Goal: Find specific page/section: Find specific page/section

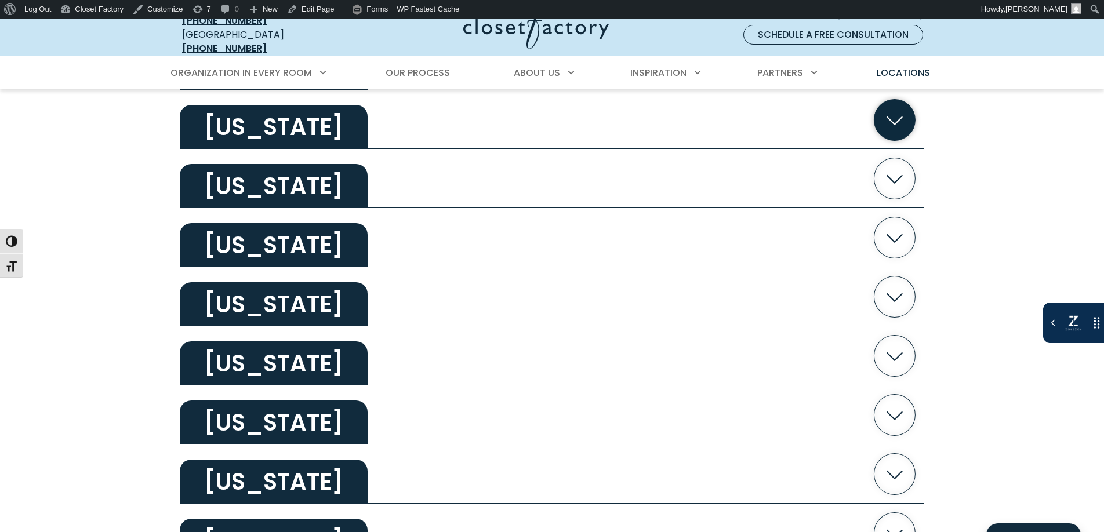
scroll to position [730, 0]
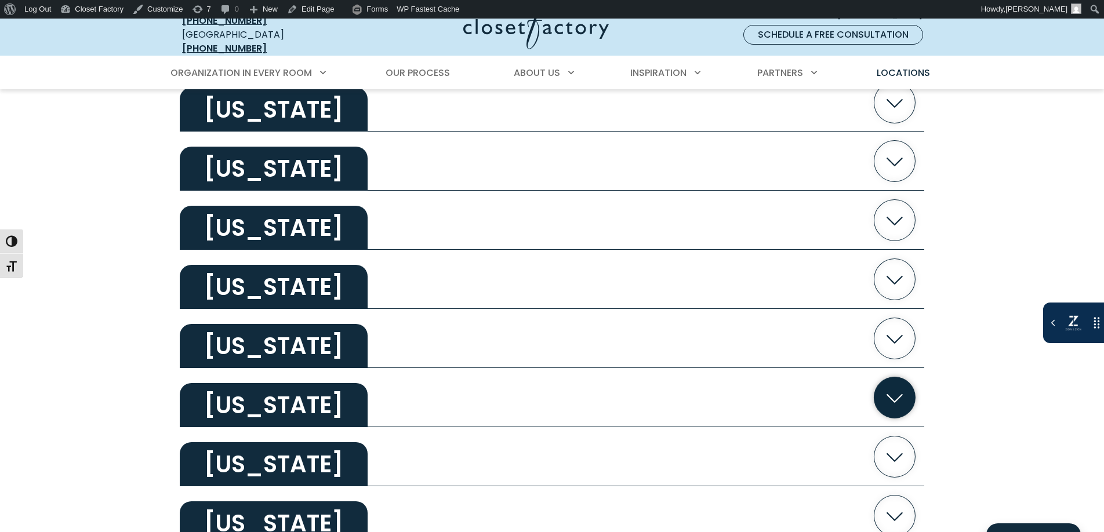
click at [364, 400] on button "[US_STATE]" at bounding box center [552, 397] width 744 height 59
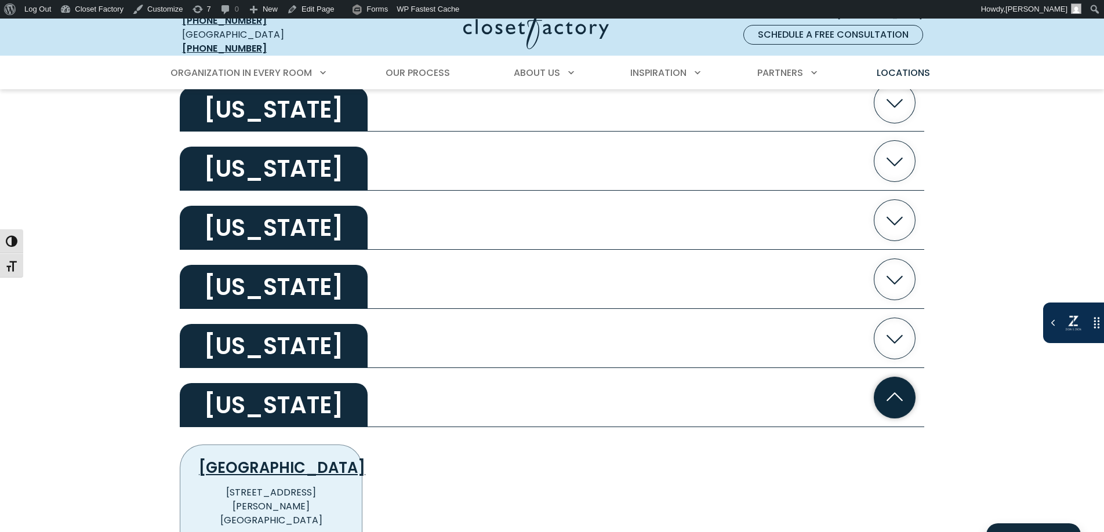
scroll to position [838, 0]
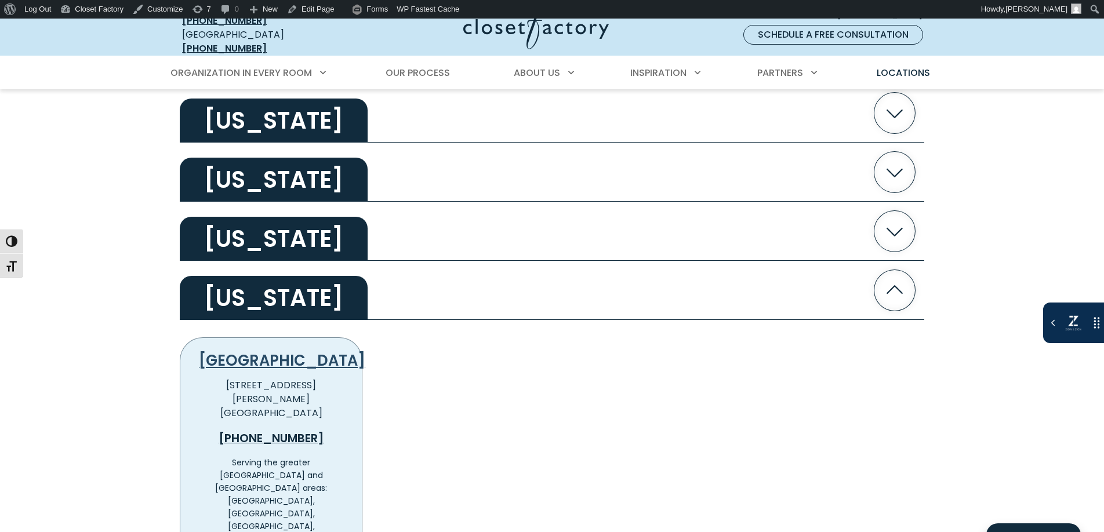
click at [274, 351] on link "[GEOGRAPHIC_DATA]" at bounding box center [282, 360] width 166 height 21
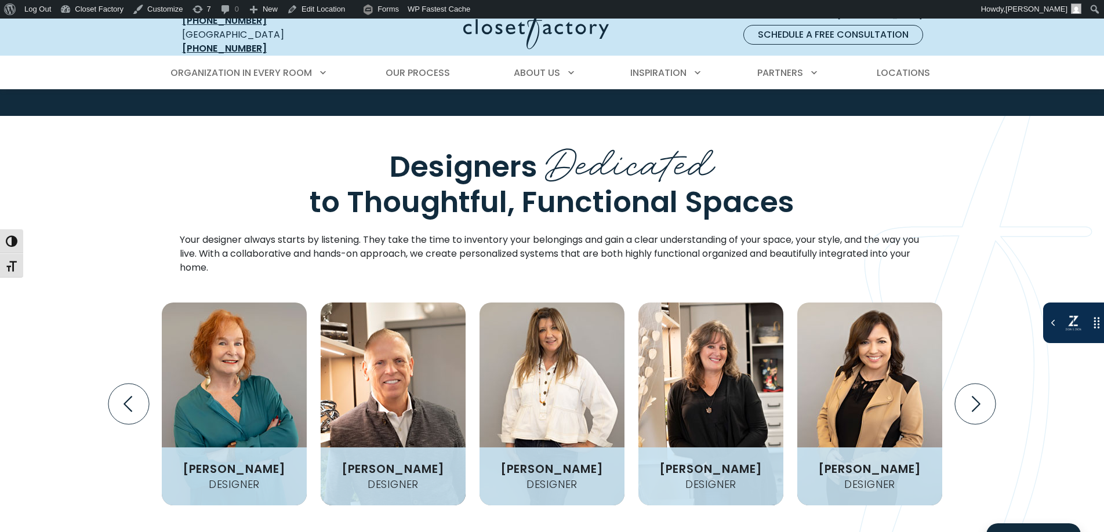
scroll to position [1382, 0]
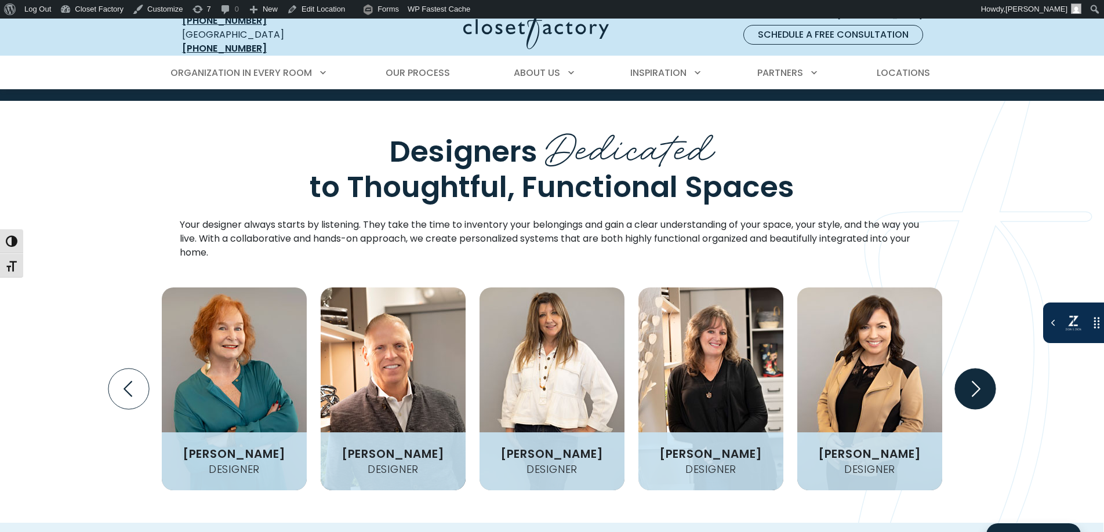
click at [960, 369] on icon "Next slide" at bounding box center [975, 389] width 41 height 41
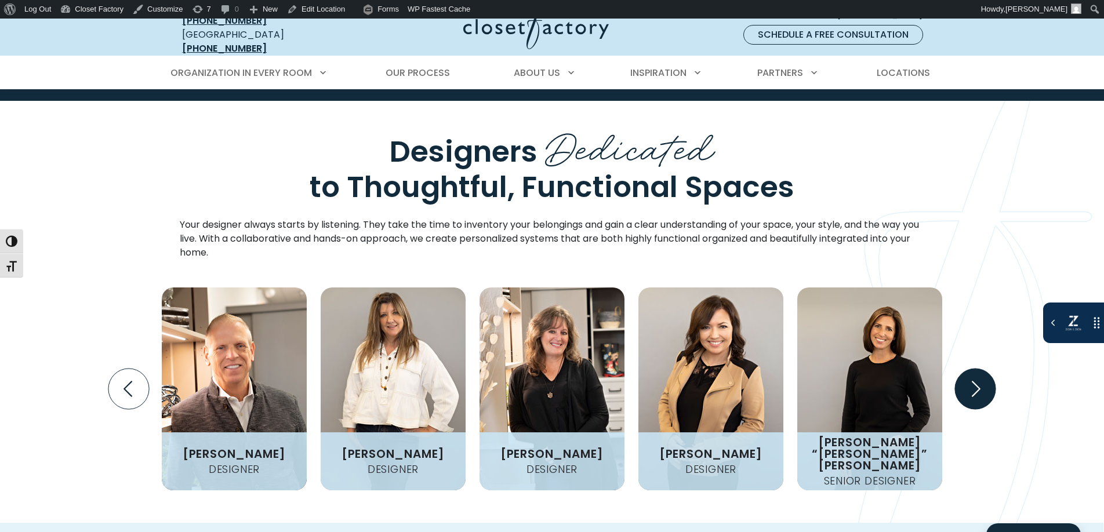
click at [960, 369] on icon "Next slide" at bounding box center [975, 389] width 41 height 41
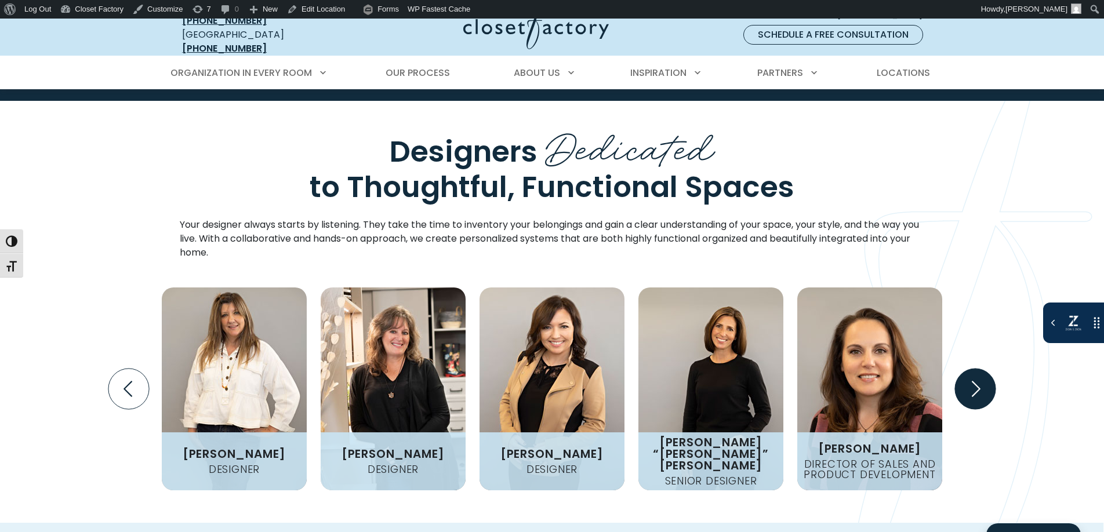
click at [960, 369] on icon "Next slide" at bounding box center [975, 389] width 41 height 41
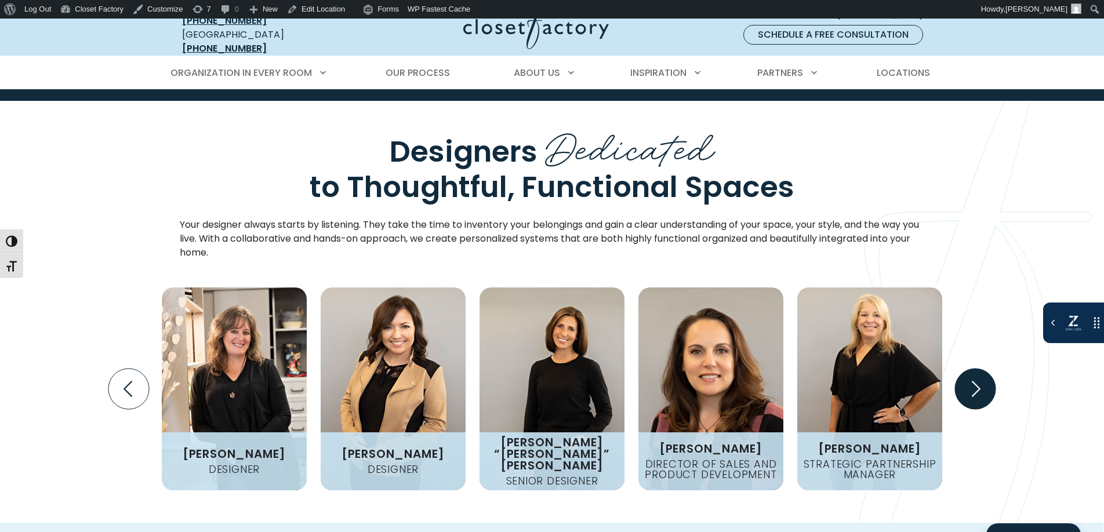
click at [960, 369] on icon "Next slide" at bounding box center [975, 389] width 41 height 41
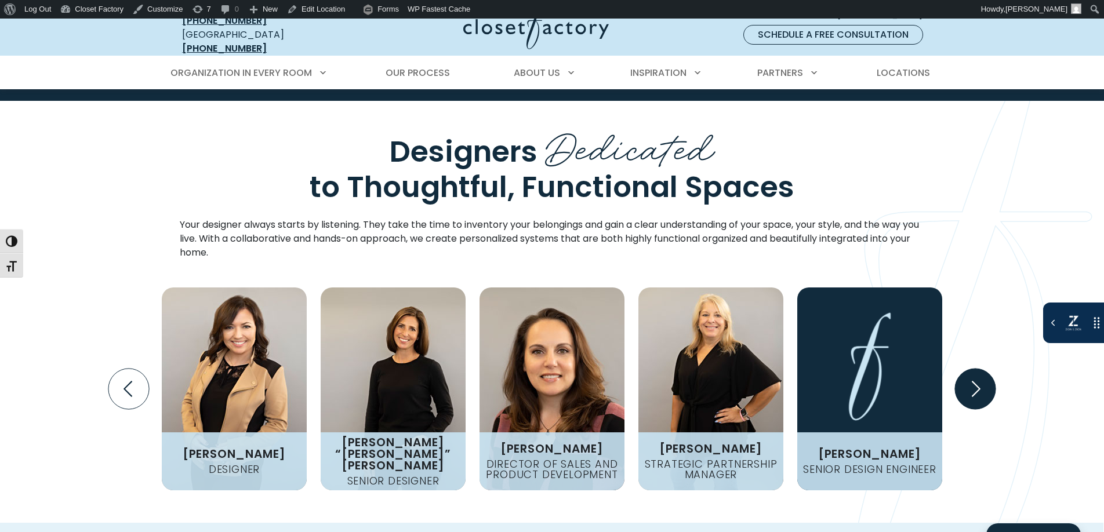
click at [960, 369] on icon "Next slide" at bounding box center [975, 389] width 41 height 41
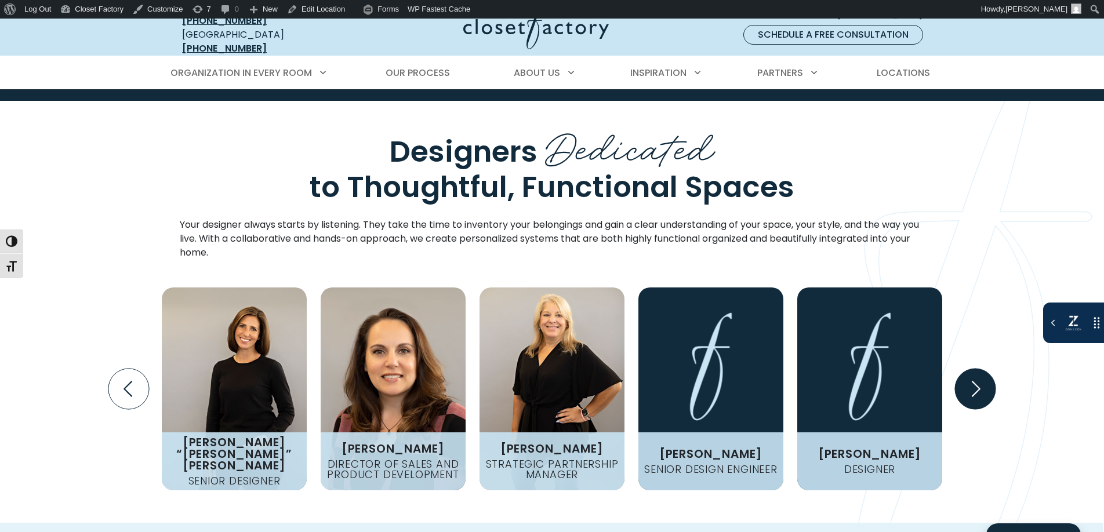
click at [960, 369] on icon "Next slide" at bounding box center [975, 389] width 41 height 41
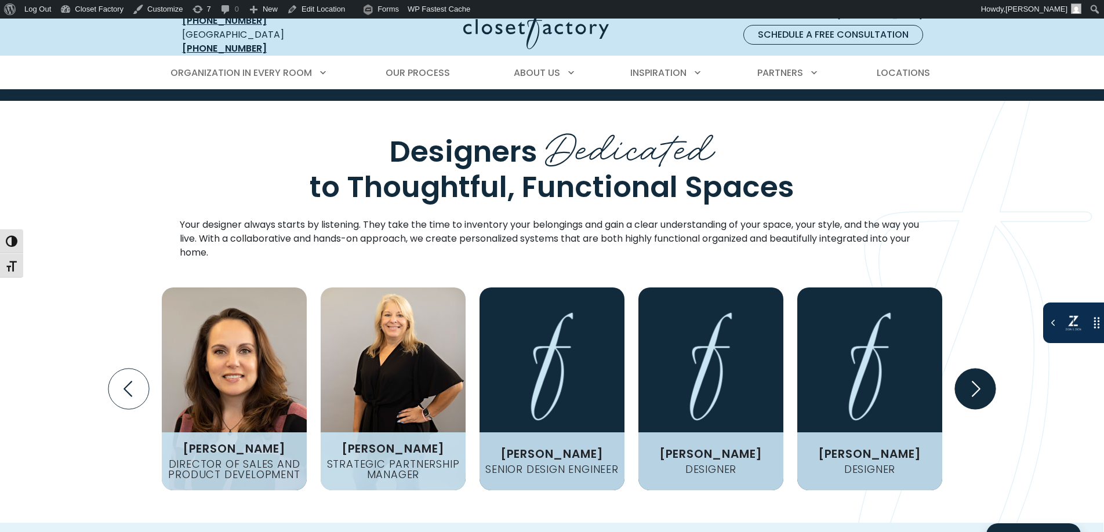
click at [960, 369] on icon "Next slide" at bounding box center [975, 389] width 41 height 41
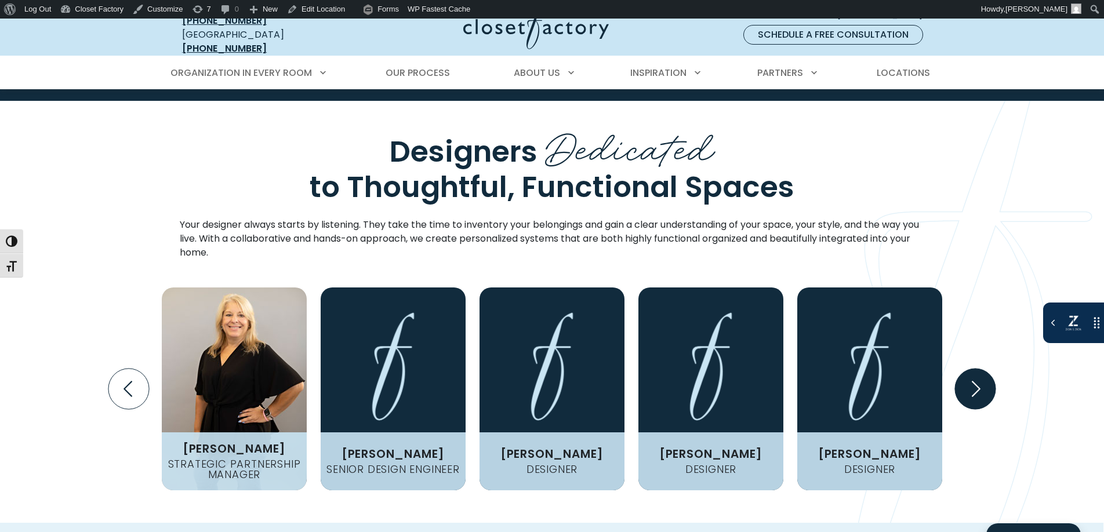
click at [973, 369] on icon "Next slide" at bounding box center [975, 389] width 41 height 41
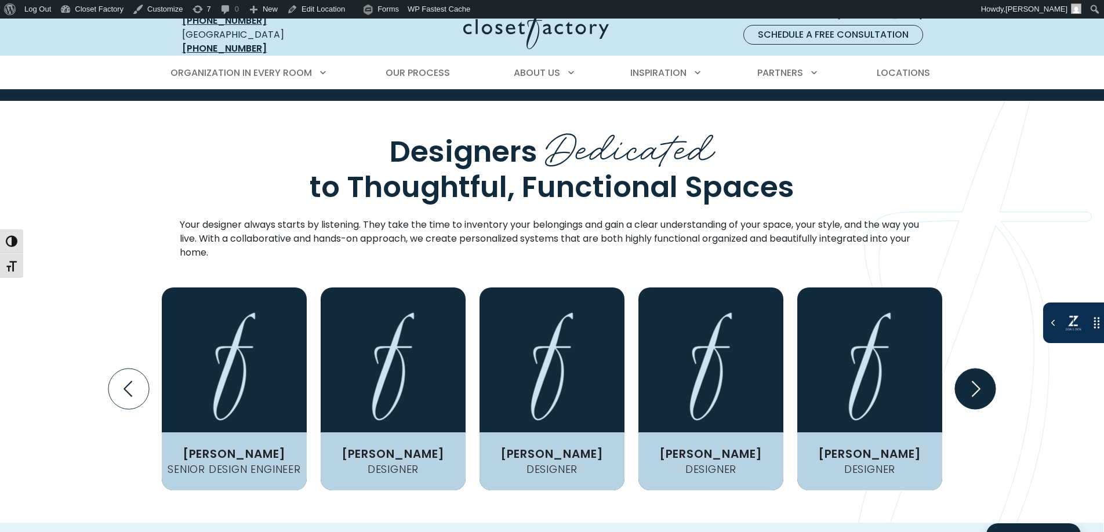
click at [962, 369] on icon "Next slide" at bounding box center [975, 389] width 41 height 41
click at [961, 369] on icon "Next slide" at bounding box center [975, 389] width 41 height 41
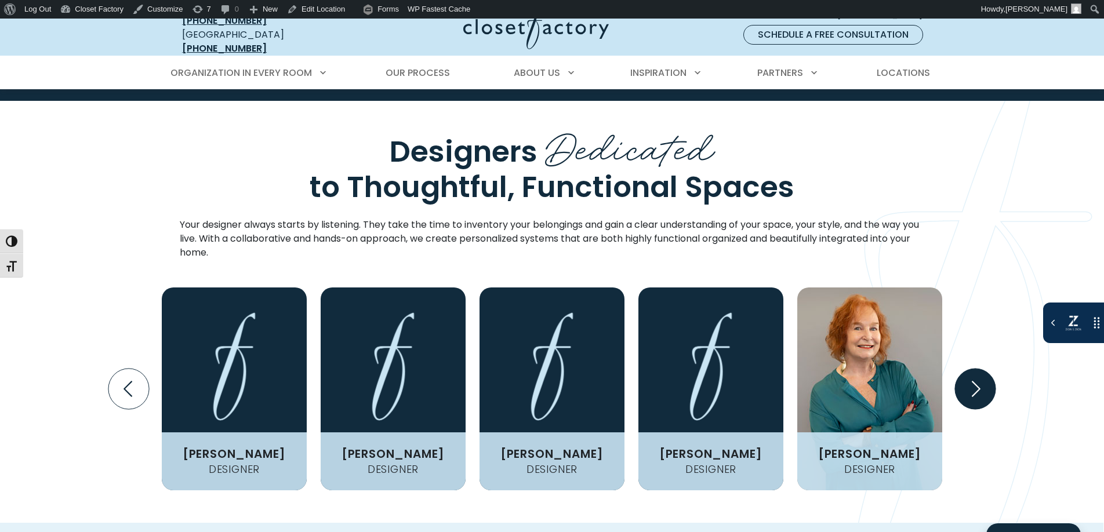
click at [961, 369] on icon "Next slide" at bounding box center [975, 389] width 41 height 41
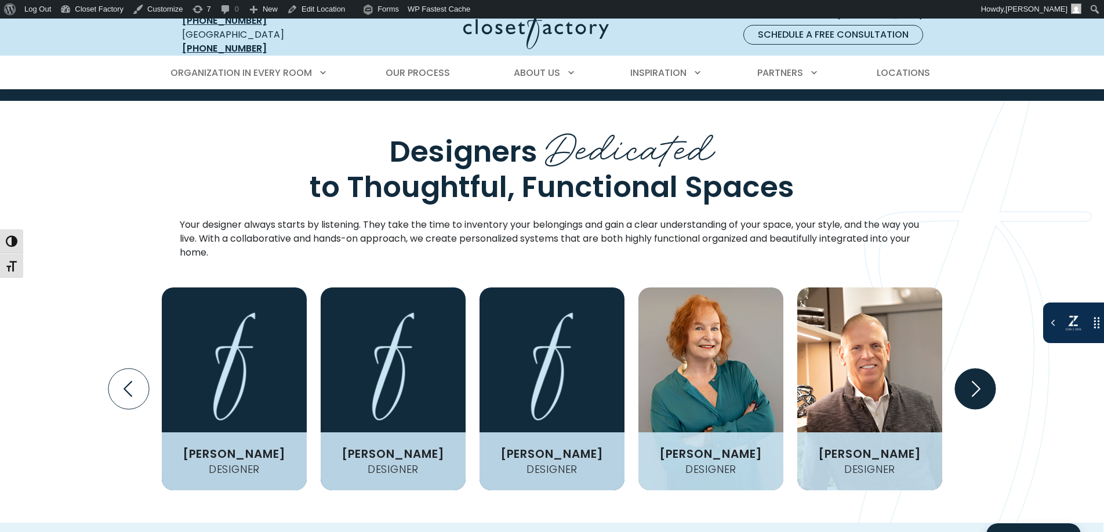
click at [961, 369] on icon "Next slide" at bounding box center [975, 389] width 41 height 41
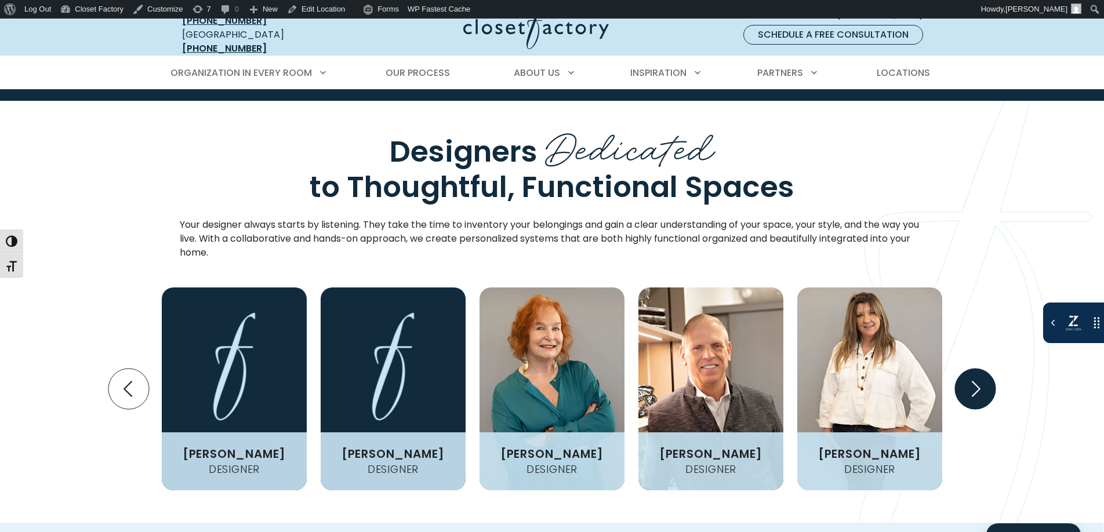
click at [961, 369] on icon "Next slide" at bounding box center [975, 389] width 41 height 41
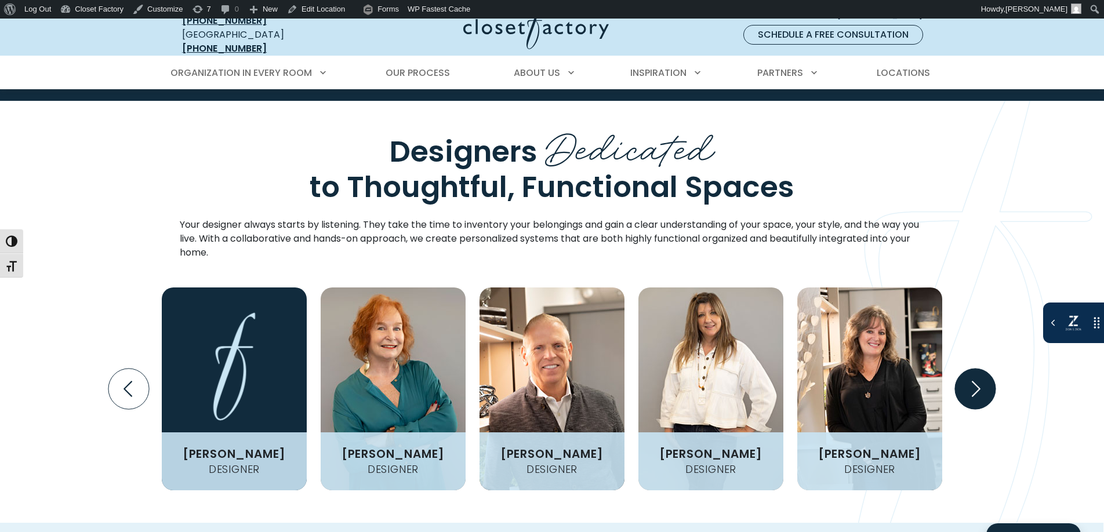
click at [961, 369] on icon "Next slide" at bounding box center [975, 389] width 41 height 41
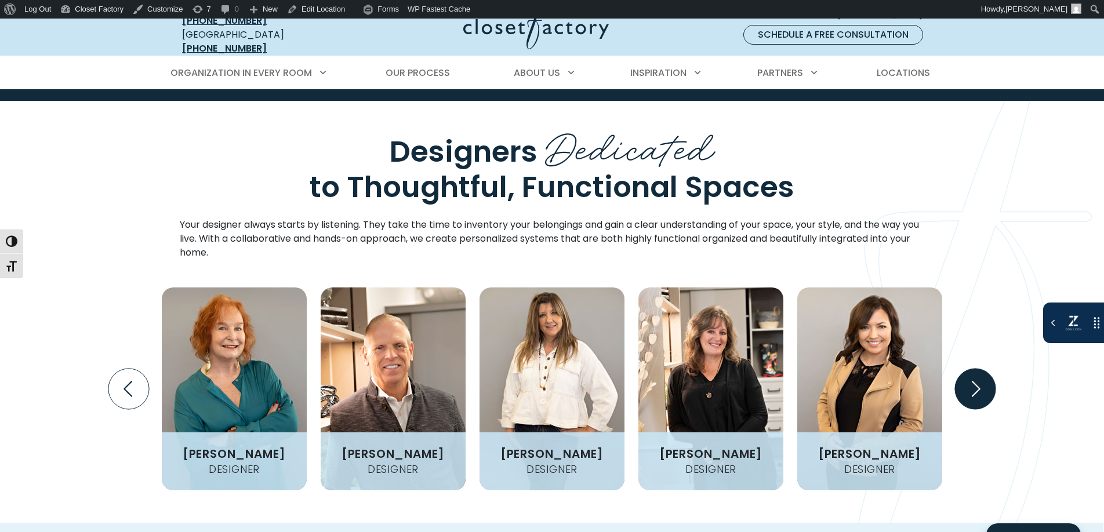
click at [961, 369] on icon "Next slide" at bounding box center [975, 389] width 41 height 41
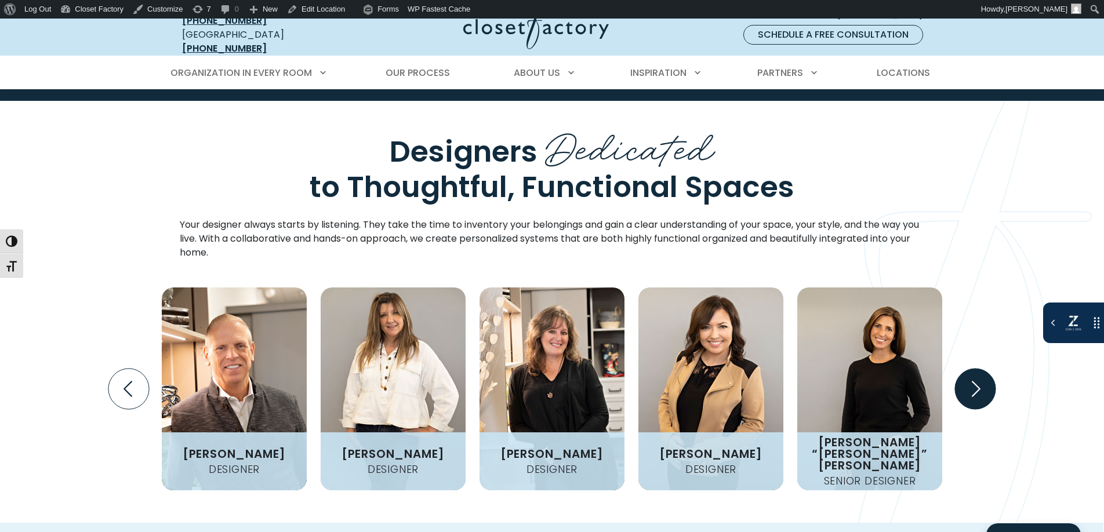
click at [961, 369] on icon "Next slide" at bounding box center [975, 389] width 41 height 41
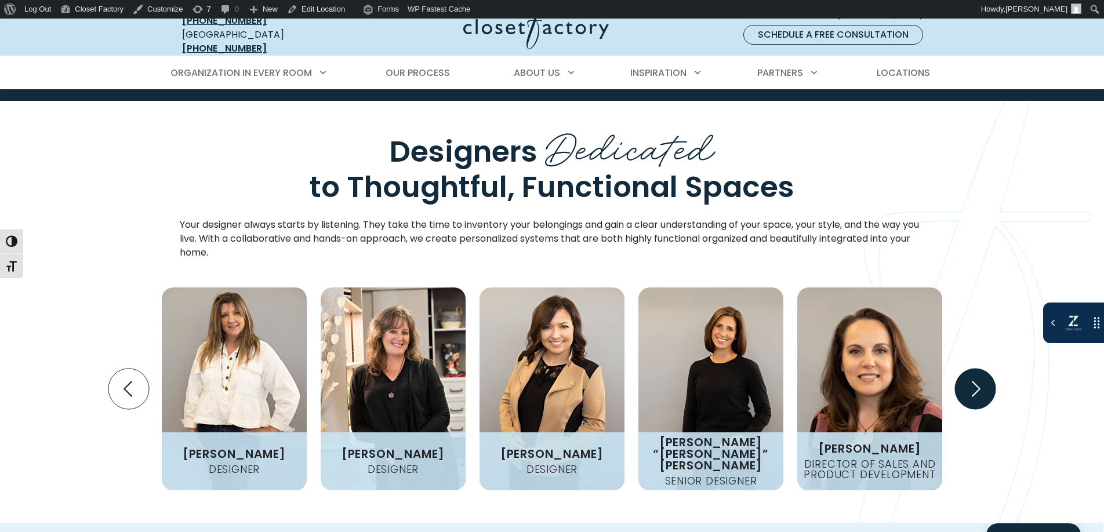
click at [961, 369] on icon "Next slide" at bounding box center [975, 389] width 41 height 41
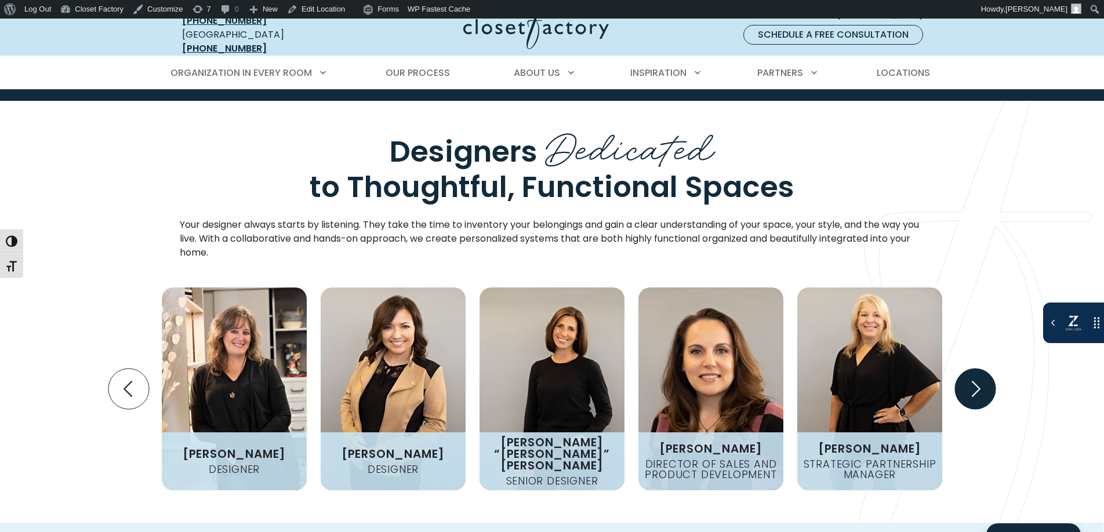
click at [961, 369] on icon "Next slide" at bounding box center [975, 389] width 41 height 41
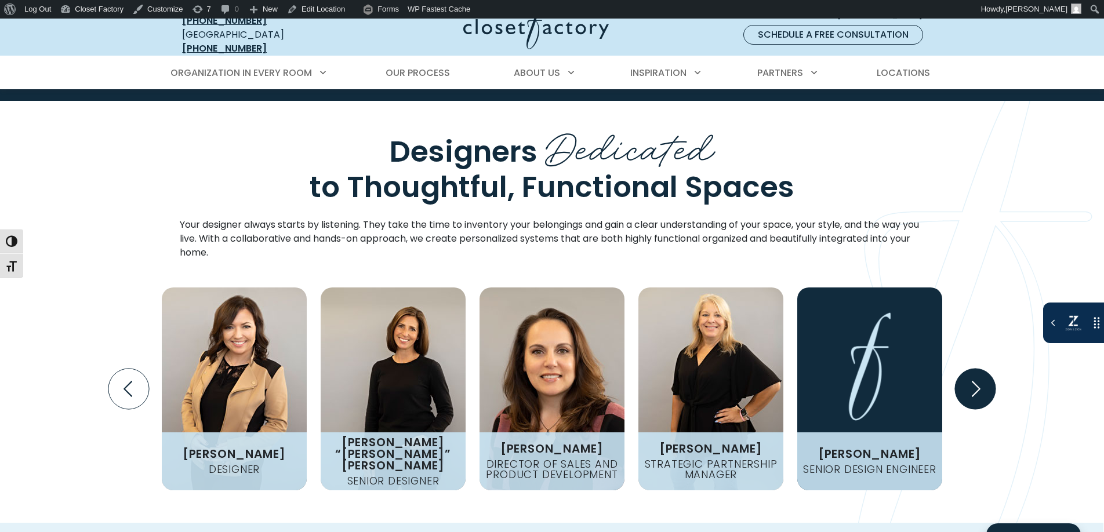
click at [961, 369] on icon "Next slide" at bounding box center [975, 389] width 41 height 41
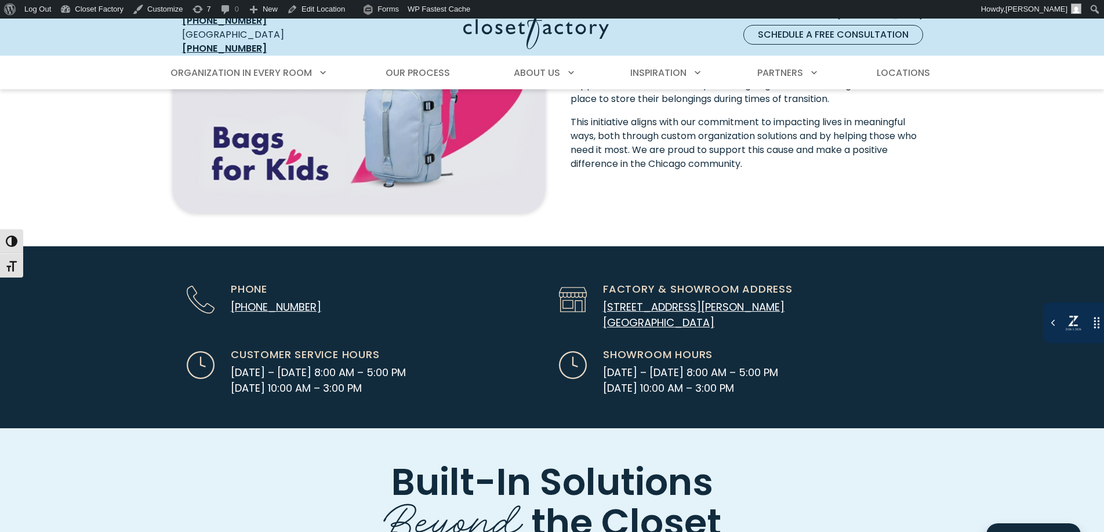
scroll to position [3802, 0]
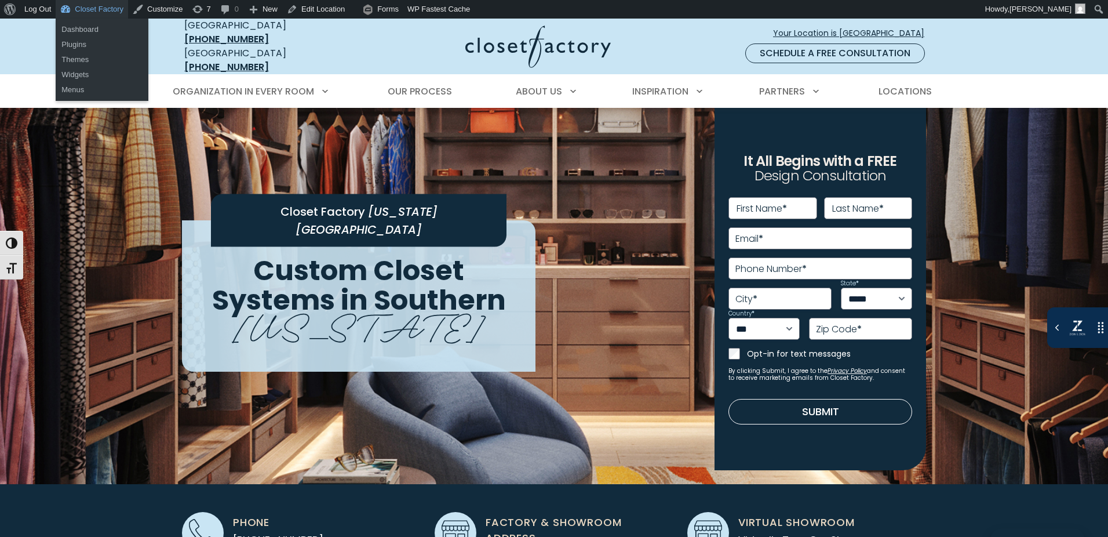
click at [100, 5] on link "Closet Factory" at bounding box center [92, 9] width 72 height 19
